Goal: Use online tool/utility: Utilize a website feature to perform a specific function

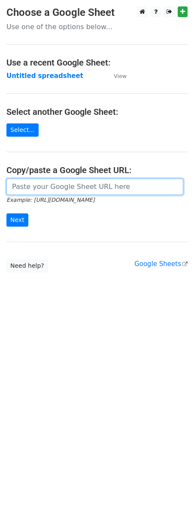
drag, startPoint x: 0, startPoint y: 0, endPoint x: 47, endPoint y: 193, distance: 198.6
click at [47, 193] on input "url" at bounding box center [94, 187] width 177 height 16
paste input "https://docs.google.com/spreadsheets/d/163XB-8Yny3Yqdfv7PGJV9Sx20gbpqEH2WEnUA6G…"
type input "https://docs.google.com/spreadsheets/d/163XB-8Yny3Yqdfv7PGJV9Sx20gbpqEH2WEnUA6G…"
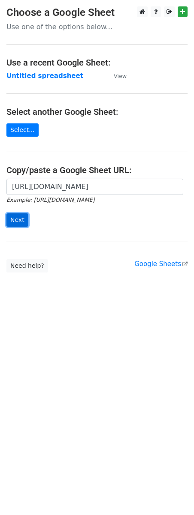
click at [14, 223] on input "Next" at bounding box center [17, 220] width 22 height 13
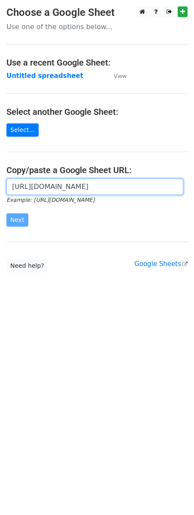
click at [50, 184] on input "https://docs.google.com/spreadsheets/d/163XB-8Yny3Yqdfv7PGJV9Sx20gbpqEH2WEnUA6G…" at bounding box center [94, 187] width 177 height 16
click at [69, 184] on input "https://docs.google.com/spreadsheets/d/163XB-8Yny3Yqdfv7PGJV9Sx20gbpqEH2WEnUA6G…" at bounding box center [94, 187] width 177 height 16
click at [84, 184] on input "https://docs.google.com/spreadsheets/d/163XB-8Yny3Yqdfv7PGJV9Sx20gbpqEH2WEnUA6G…" at bounding box center [94, 187] width 177 height 16
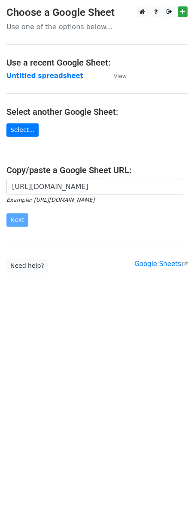
click at [14, 228] on div "https://docs.google.com/spreadsheets/d/163XB-8Yny3Yqdfv7PGJV9Sx20gbpqEH2WEnUA6G…" at bounding box center [97, 207] width 194 height 57
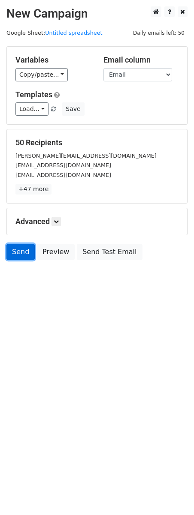
click at [10, 251] on link "Send" at bounding box center [20, 252] width 28 height 16
